Goal: Find specific page/section: Find specific page/section

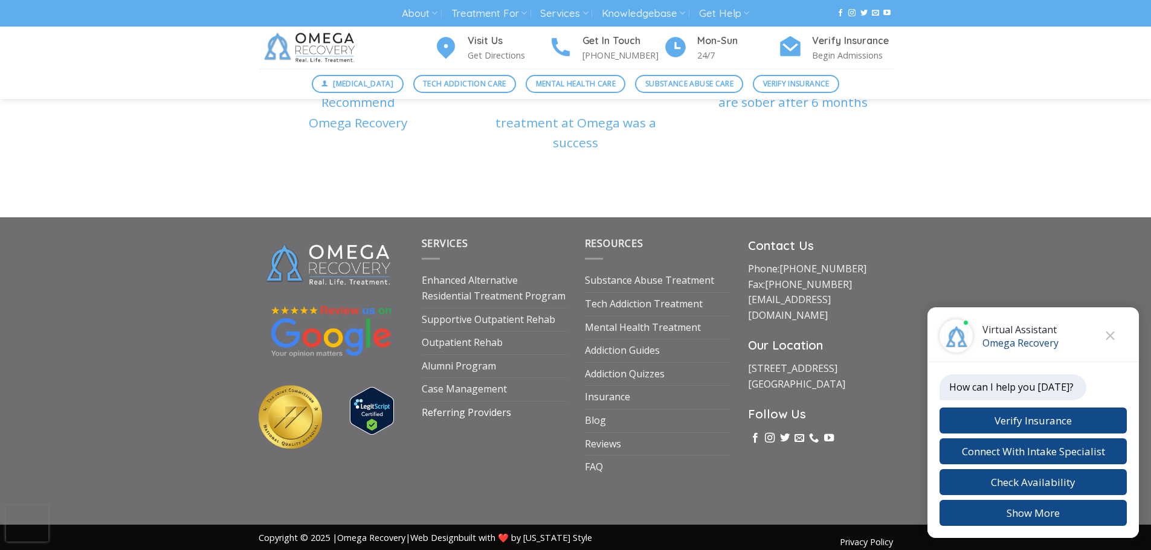
scroll to position [4117, 0]
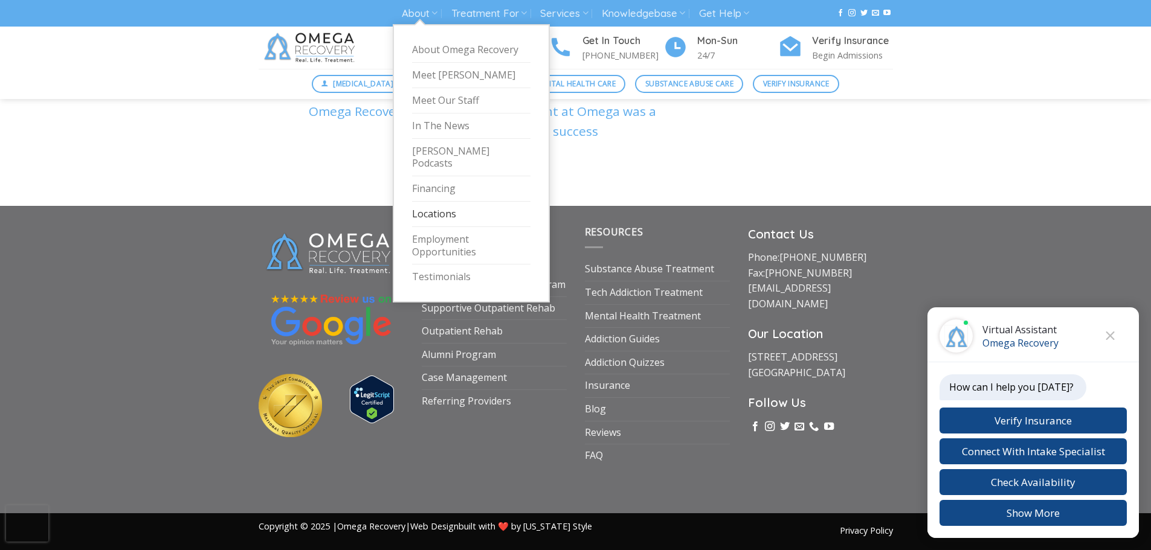
click at [442, 203] on link "Locations" at bounding box center [471, 214] width 118 height 25
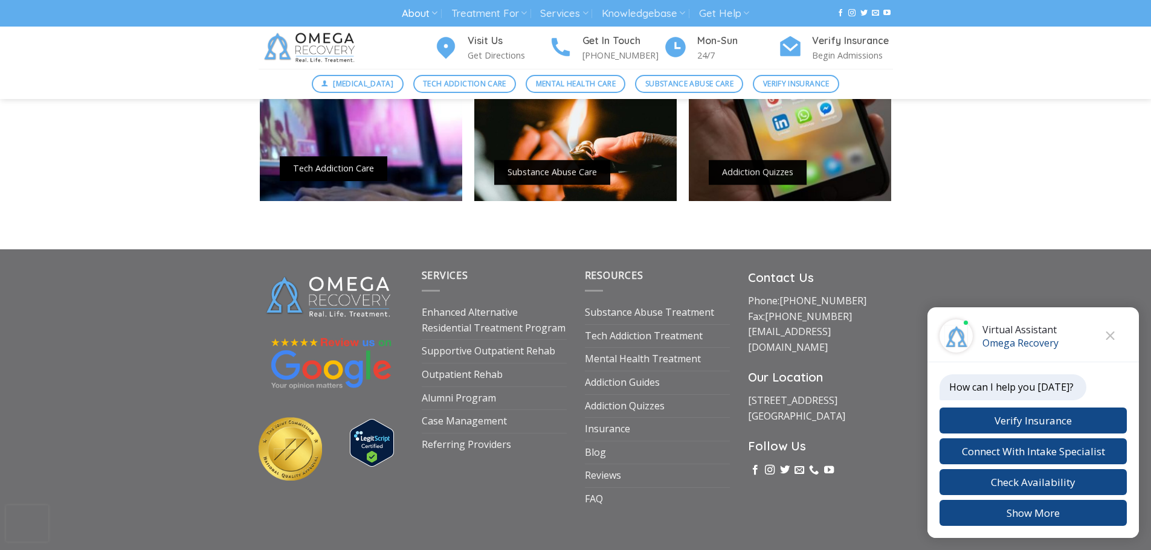
scroll to position [1109, 0]
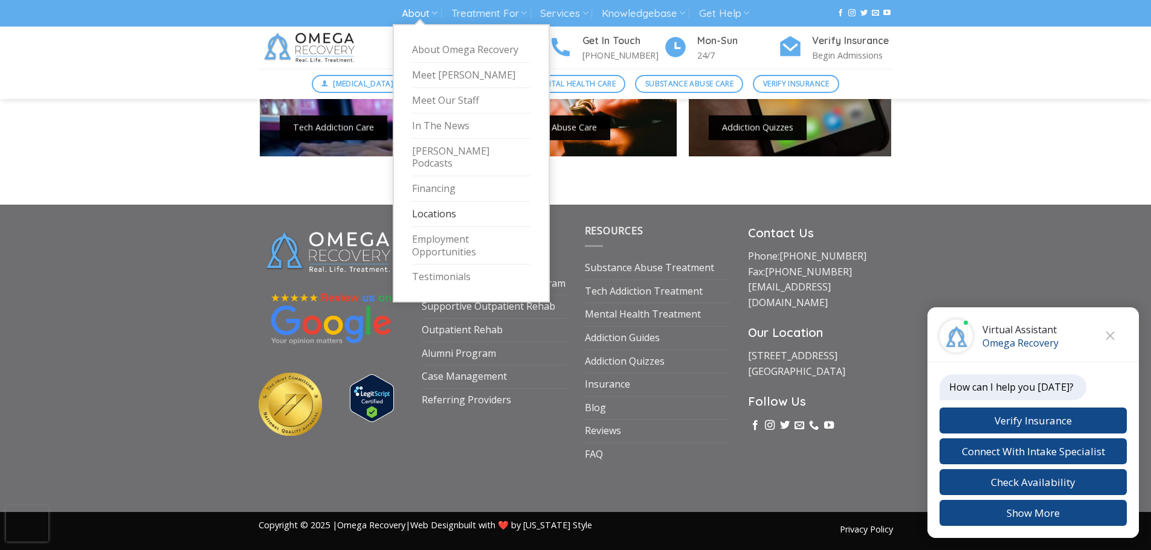
click at [434, 202] on link "Locations" at bounding box center [471, 214] width 118 height 25
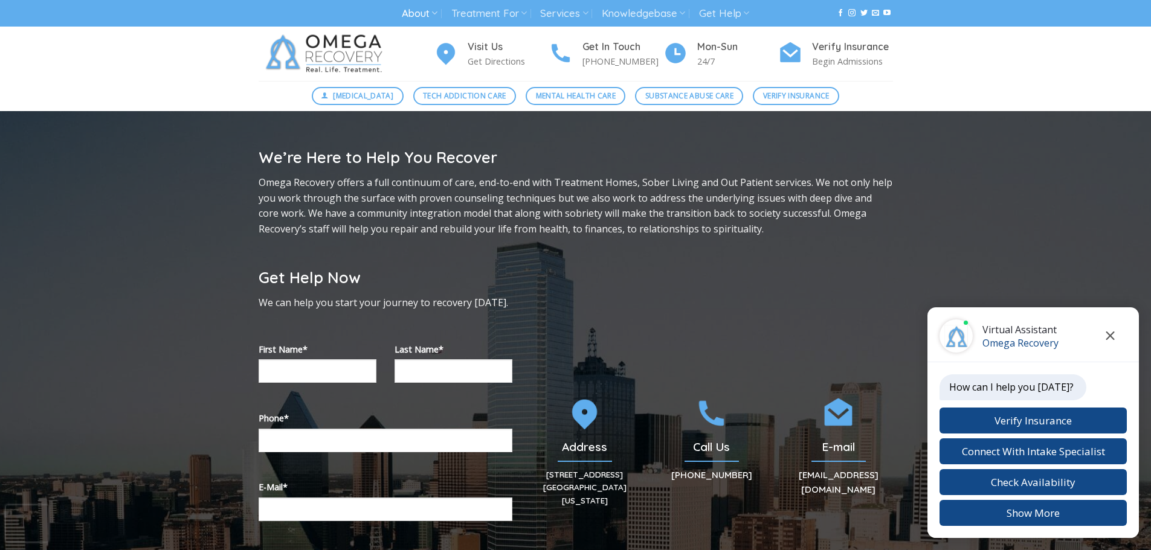
click at [1117, 336] on button "Close chat" at bounding box center [1109, 336] width 33 height 33
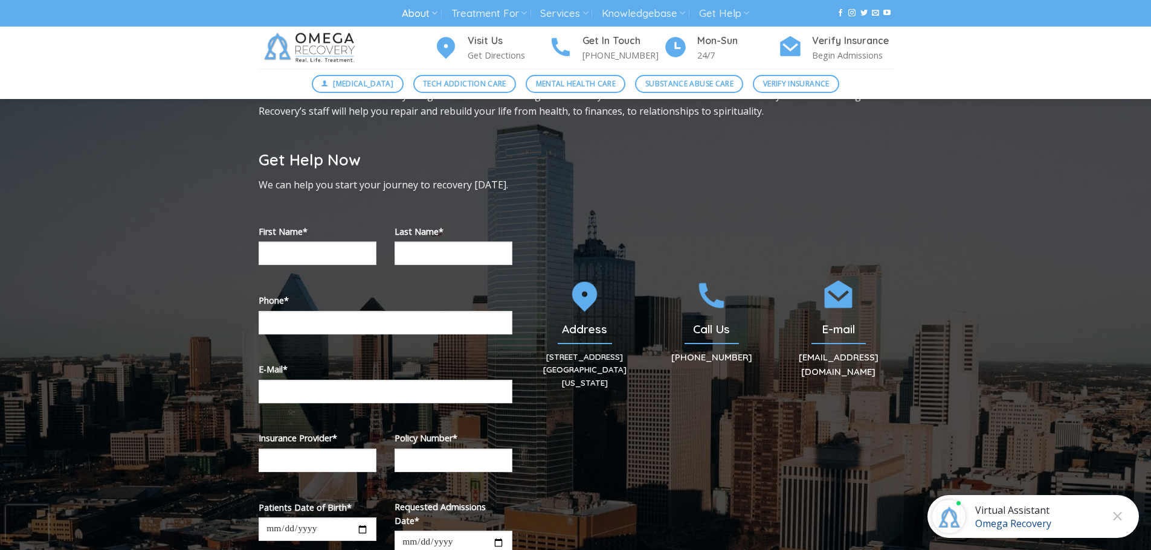
scroll to position [302, 0]
